Goal: Find specific page/section: Find specific page/section

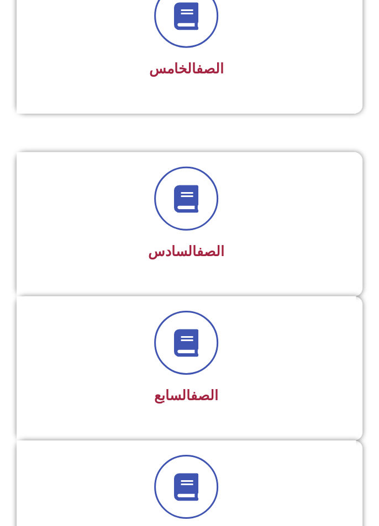
scroll to position [868, 0]
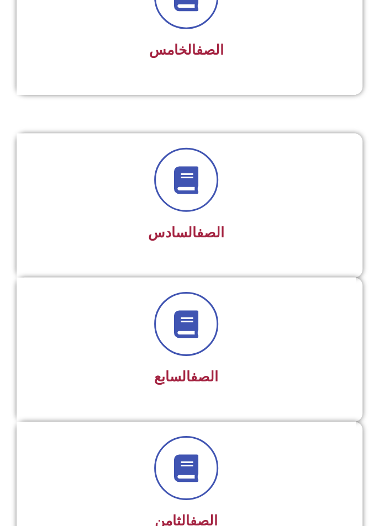
click at [211, 369] on link "الصف" at bounding box center [204, 377] width 28 height 16
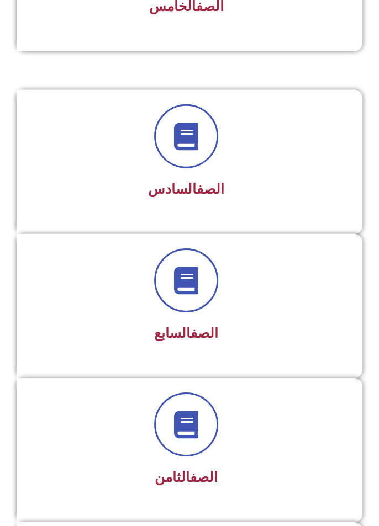
scroll to position [919, 0]
